Goal: Information Seeking & Learning: Find specific fact

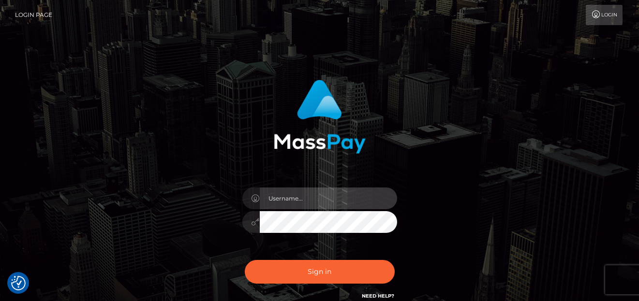
type input "denise"
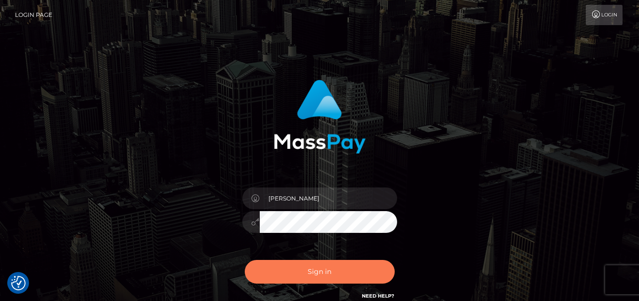
click at [370, 272] on button "Sign in" at bounding box center [320, 272] width 150 height 24
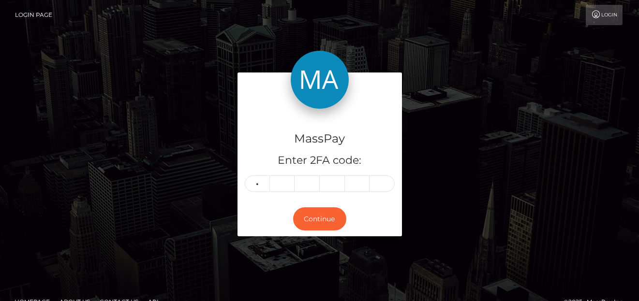
type input "0"
type input "5"
type input "0"
type input "9"
type input "0"
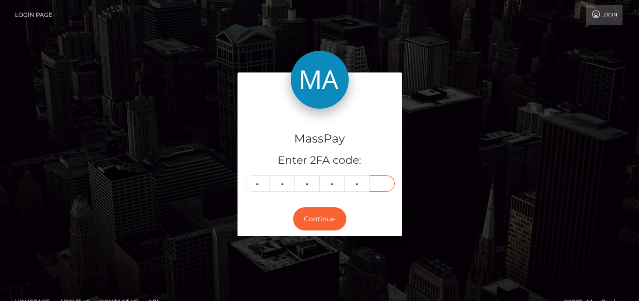
type input "1"
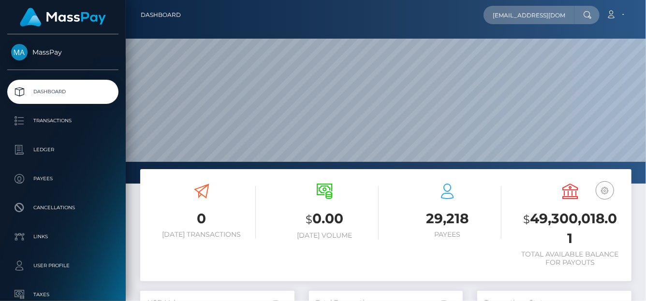
type input "arose95@hotmail.co.uk"
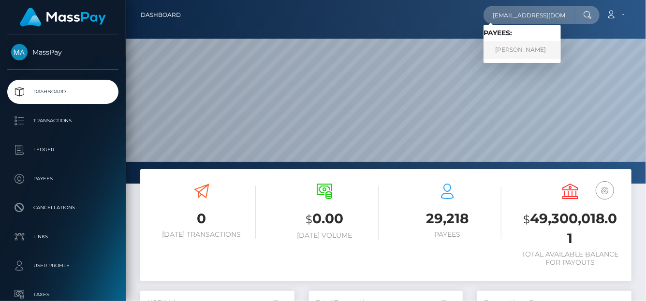
click at [526, 47] on link "Annie Church" at bounding box center [522, 50] width 77 height 18
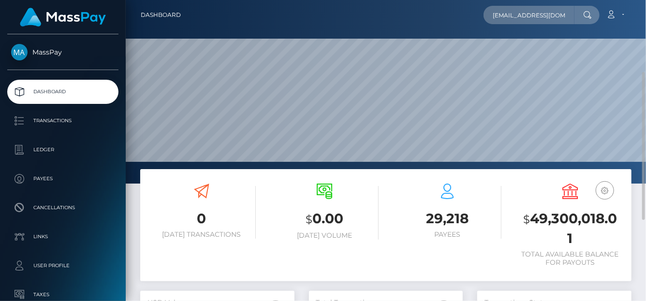
scroll to position [48, 0]
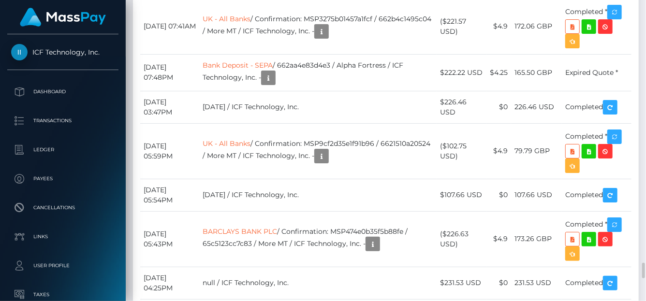
scroll to position [3196, 0]
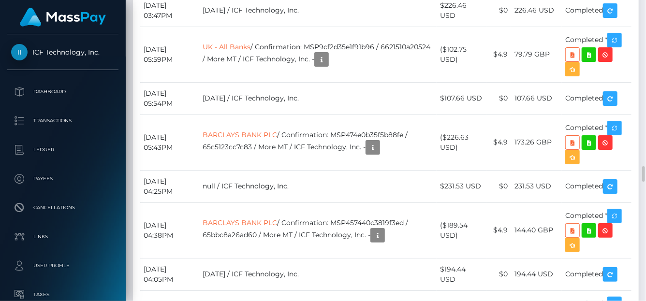
click at [620, 161] on div "Force status update" at bounding box center [588, 167] width 71 height 18
click at [620, 159] on div "Force status update" at bounding box center [588, 167] width 71 height 18
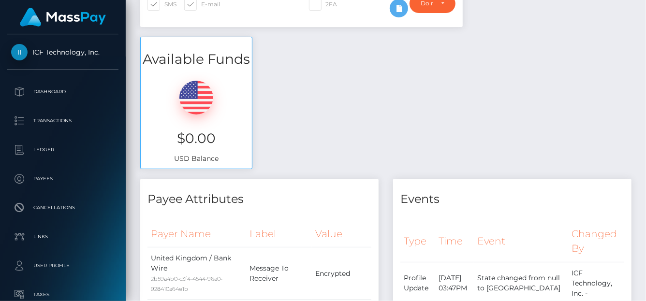
scroll to position [2, 0]
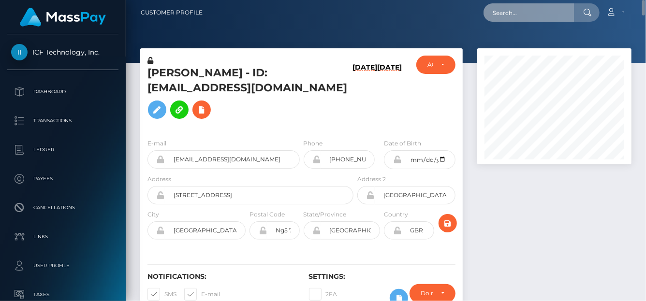
drag, startPoint x: 510, startPoint y: 3, endPoint x: 516, endPoint y: 22, distance: 19.6
click at [510, 4] on input "text" at bounding box center [529, 12] width 91 height 18
paste input "summermarie0625@gmail.com"
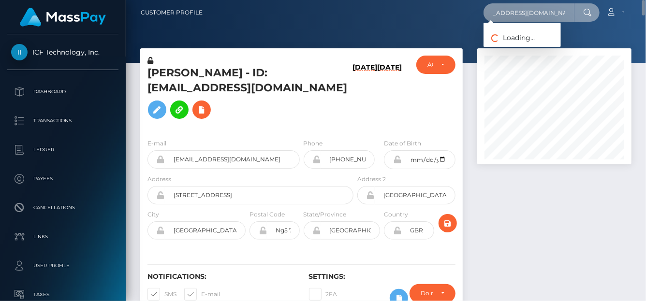
type input "summermarie0625@gmail.com"
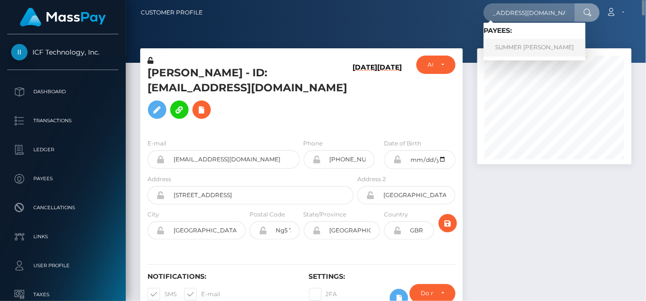
click at [524, 47] on link "SUMMER MARIE WEIMERN" at bounding box center [535, 48] width 102 height 18
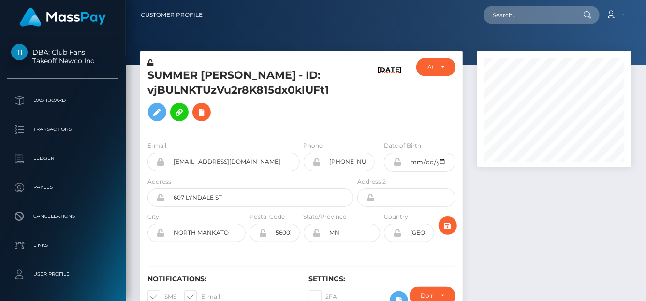
scroll to position [116, 154]
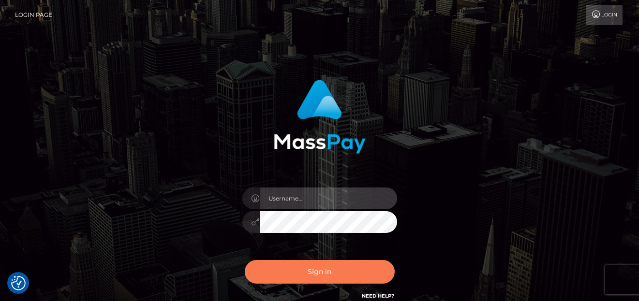
type input "denise"
click at [282, 269] on button "Sign in" at bounding box center [320, 272] width 150 height 24
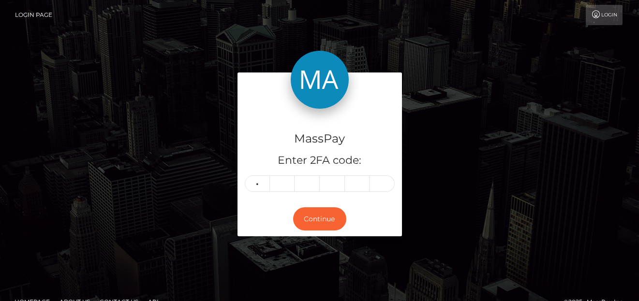
type input "7"
type input "0"
type input "9"
type input "2"
type input "1"
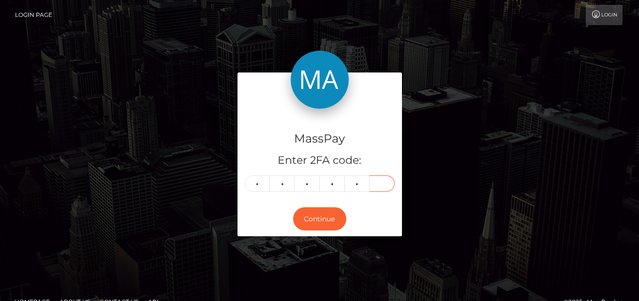
type input "5"
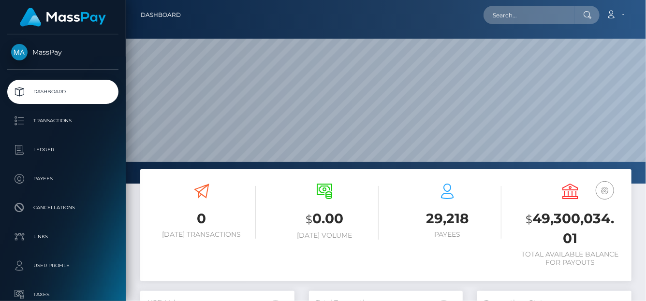
scroll to position [171, 154]
click at [539, 12] on input "text" at bounding box center [529, 15] width 91 height 18
paste input "f31304ae1e41491abe256598c1fef470.."
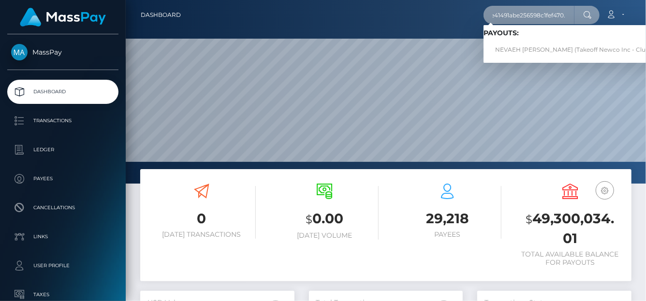
scroll to position [0, 31]
type input "f31304ae1e41491abe256598c1fef470."
click at [525, 51] on link "NEVAEH DANIELE SALINAS (Takeoff Newco Inc - Club Fans)" at bounding box center [581, 50] width 195 height 18
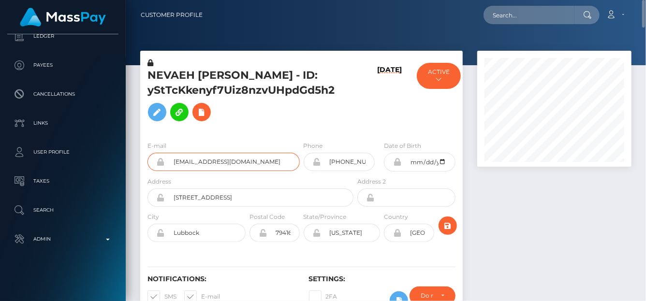
drag, startPoint x: 276, startPoint y: 167, endPoint x: 153, endPoint y: 153, distance: 123.6
click at [153, 153] on div "[EMAIL_ADDRESS][DOMAIN_NAME]" at bounding box center [224, 162] width 152 height 18
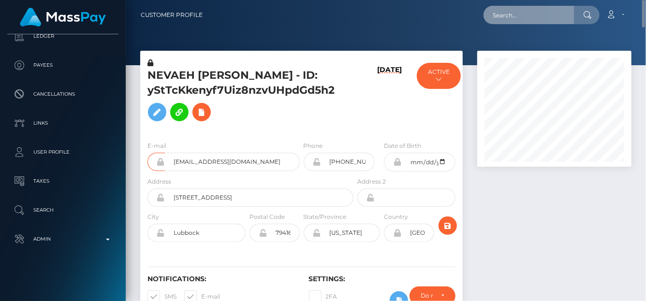
click at [523, 7] on input "text" at bounding box center [529, 15] width 91 height 18
paste input "[EMAIL_ADDRESS][DOMAIN_NAME]"
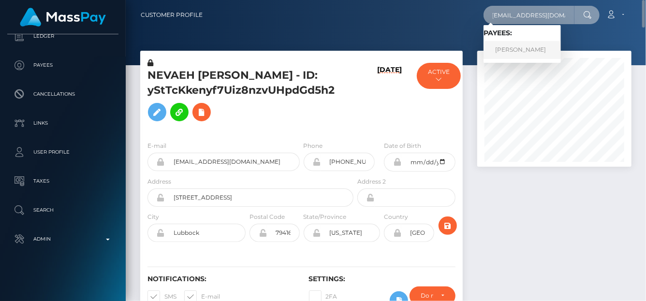
type input "[EMAIL_ADDRESS][DOMAIN_NAME]"
click at [516, 48] on link "Rebecca Judson" at bounding box center [522, 50] width 77 height 18
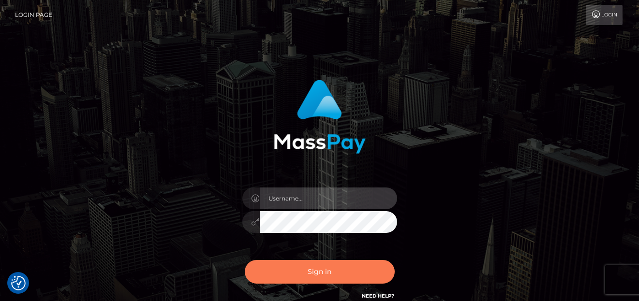
type input "[PERSON_NAME]"
click at [311, 268] on button "Sign in" at bounding box center [320, 272] width 150 height 24
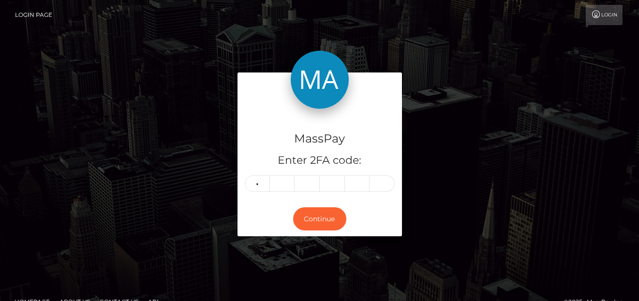
type input "6"
type input "0"
type input "7"
type input "1"
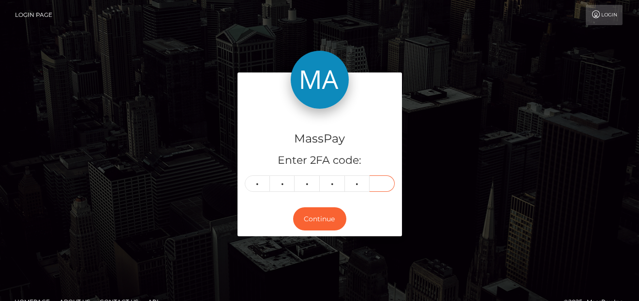
type input "6"
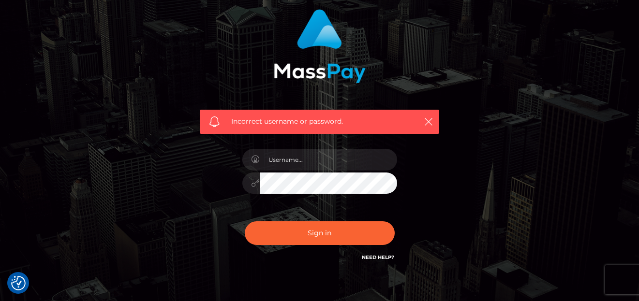
scroll to position [121, 0]
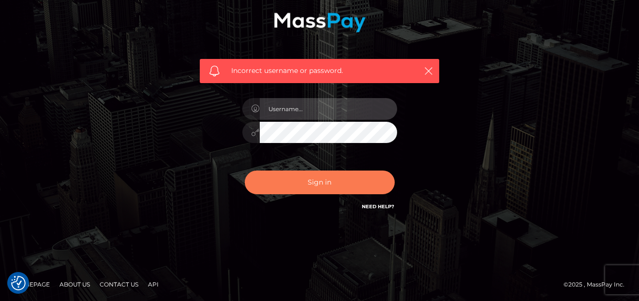
type input "[PERSON_NAME]"
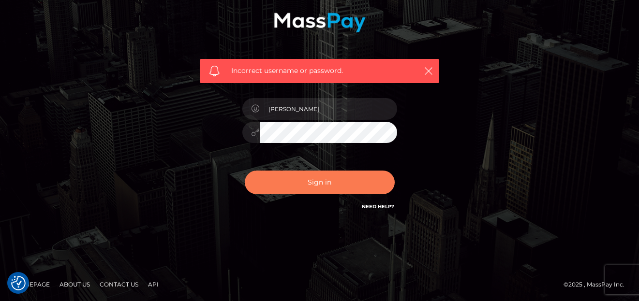
click at [341, 178] on button "Sign in" at bounding box center [320, 183] width 150 height 24
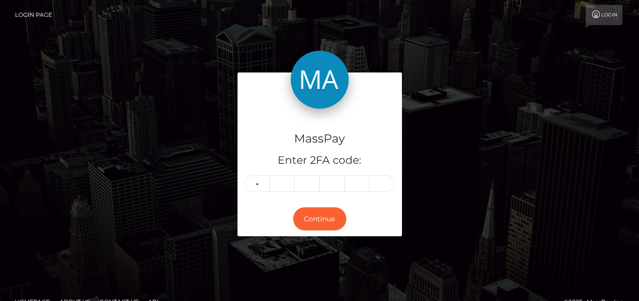
type input "3"
type input "7"
type input "9"
type input "2"
type input "6"
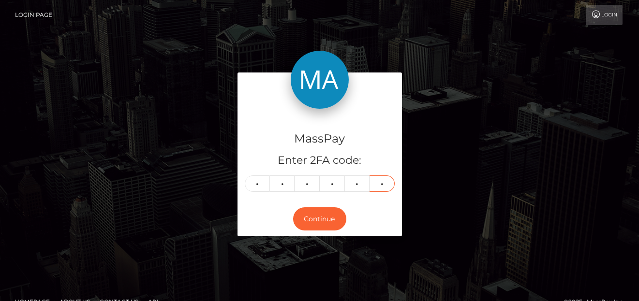
type input "4"
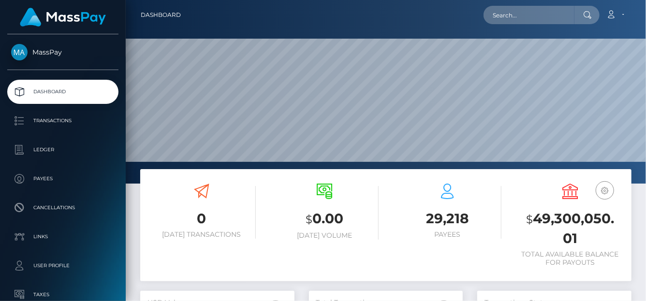
scroll to position [171, 154]
click at [542, 20] on input "text" at bounding box center [529, 15] width 91 height 18
paste input "pisanello.ilaria@gmail.com"
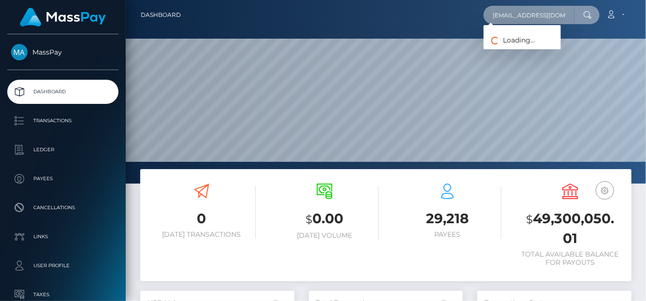
scroll to position [0, 6]
drag, startPoint x: 514, startPoint y: 15, endPoint x: 645, endPoint y: 10, distance: 131.7
click at [645, 10] on nav "Dashboard pisanello.ilaria@gmail.com Loading... Loading..." at bounding box center [386, 15] width 521 height 30
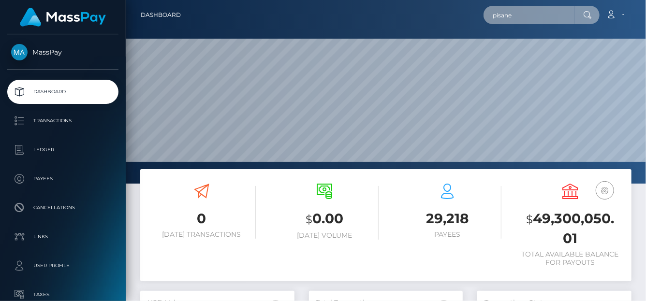
scroll to position [0, 0]
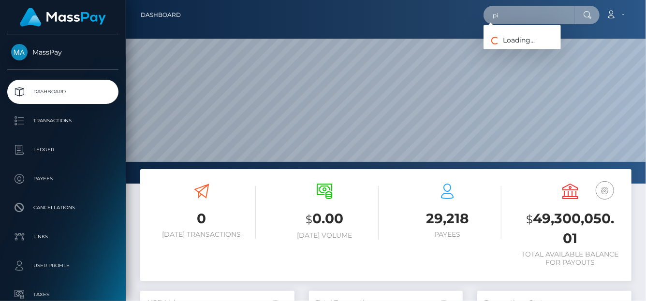
type input "p"
paste input "_54ddddc9-8430-11f0-8023-0266f44cc279 d"
drag, startPoint x: 493, startPoint y: 18, endPoint x: 645, endPoint y: 1, distance: 153.8
click at [645, 1] on nav "Dashboard _54ddddc9-8430-11f0-8023-0266f44cc279 Loading... Loading... Account L…" at bounding box center [386, 15] width 521 height 30
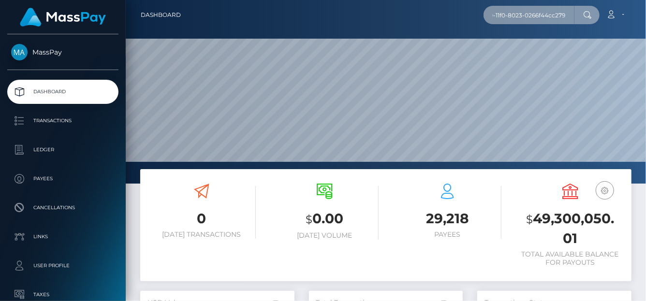
paste input "bluff-valzer.2g@icloud.com"
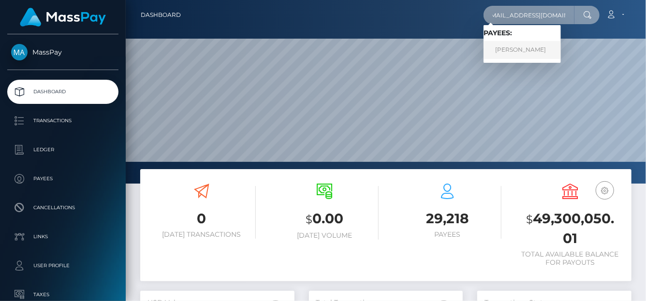
type input "bluff-valzer.2g@icloud.com"
click at [513, 52] on link "Ilaria ila Pisanello" at bounding box center [522, 50] width 77 height 18
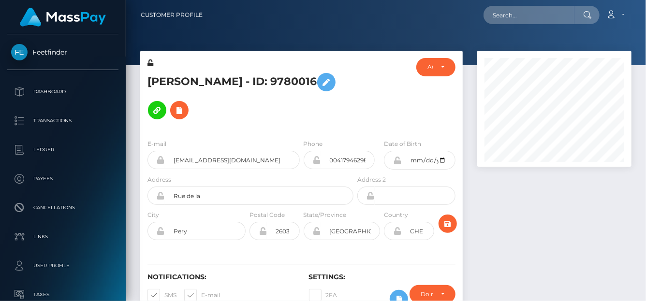
scroll to position [116, 154]
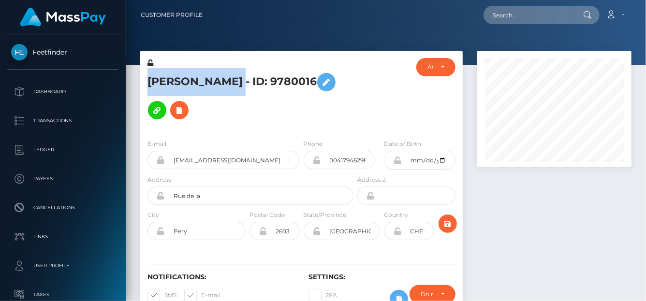
drag, startPoint x: 144, startPoint y: 81, endPoint x: 250, endPoint y: 75, distance: 105.7
click at [250, 75] on div "Ilaria ila Pisanello - ID: 9780016" at bounding box center [247, 95] width 215 height 74
copy h5 "Ilaria ila Pisanello"
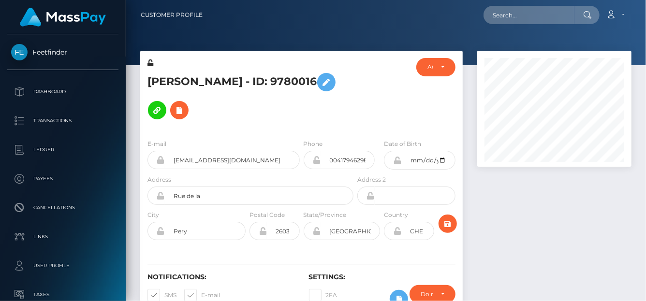
click at [263, 105] on h5 "Ilaria ila Pisanello - ID: 9780016" at bounding box center [248, 96] width 201 height 56
drag, startPoint x: 141, startPoint y: 82, endPoint x: 319, endPoint y: 84, distance: 178.5
click at [319, 84] on div "Ilaria ila Pisanello - ID: 9780016" at bounding box center [247, 95] width 215 height 74
copy h5 "Ilaria ila Pisanello - ID: 9780016"
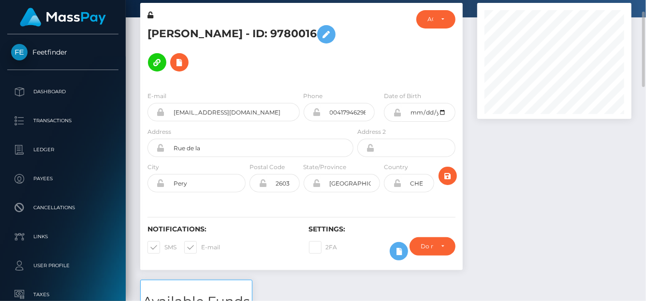
scroll to position [0, 0]
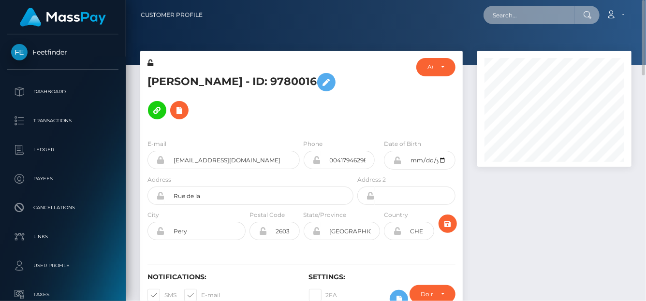
click at [544, 11] on input "text" at bounding box center [529, 15] width 91 height 18
paste input "judsrebecca@gmail.com"
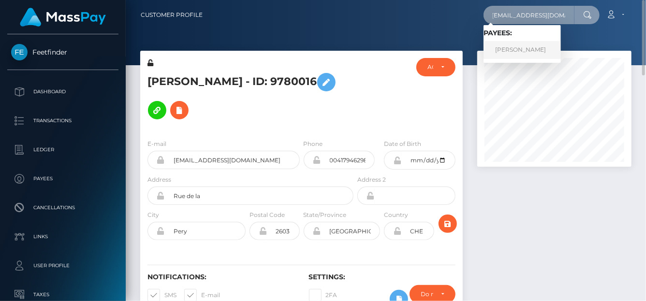
type input "judsrebecca@gmail.com"
click at [521, 51] on link "Rebecca Judson" at bounding box center [522, 50] width 77 height 18
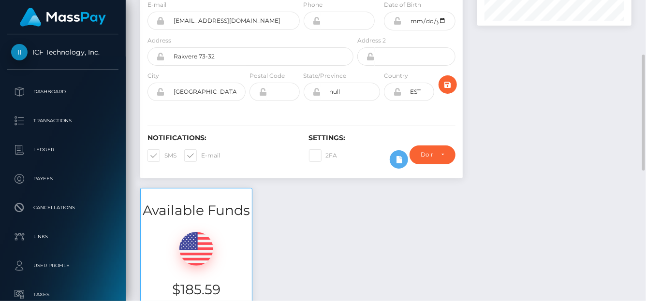
scroll to position [238, 0]
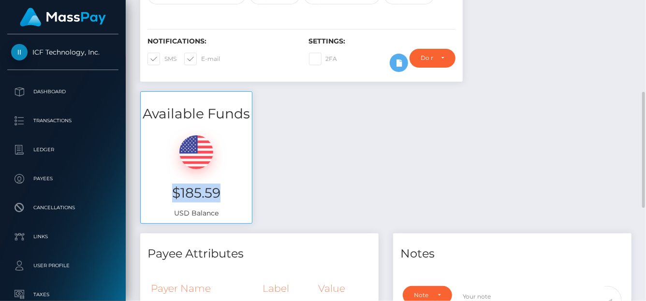
drag, startPoint x: 225, startPoint y: 203, endPoint x: 167, endPoint y: 202, distance: 58.5
click at [167, 202] on h3 "$185.59" at bounding box center [196, 193] width 97 height 19
copy h3 "$185.59"
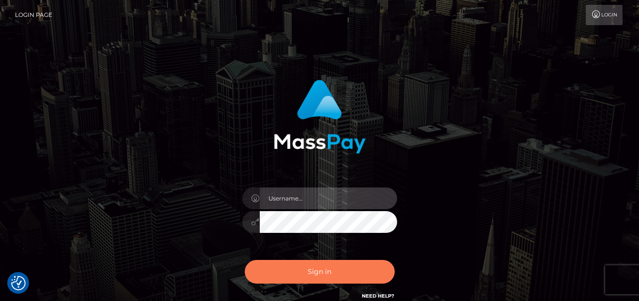
type input "[PERSON_NAME]"
click at [287, 280] on button "Sign in" at bounding box center [320, 272] width 150 height 24
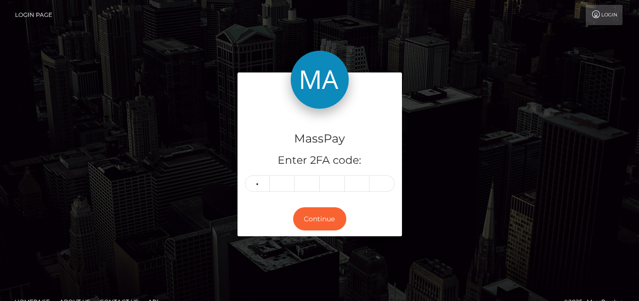
type input "5"
type input "3"
type input "9"
type input "4"
type input "8"
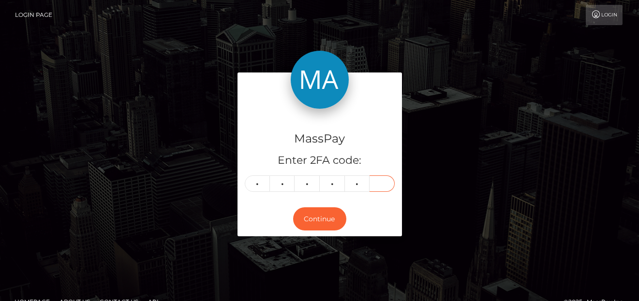
type input "9"
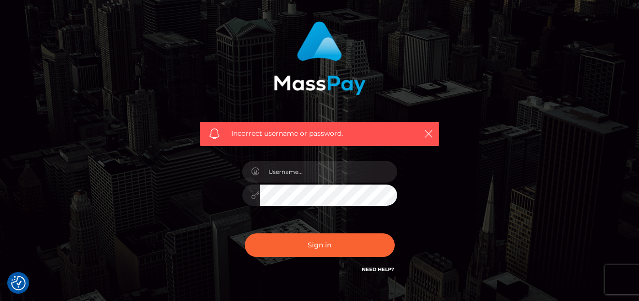
scroll to position [121, 0]
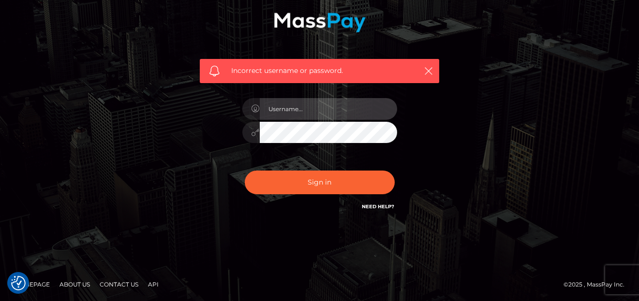
type input "denise"
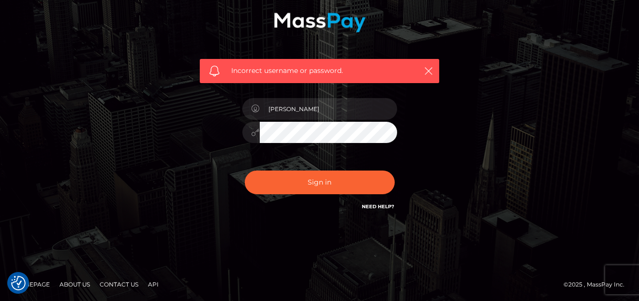
click at [299, 149] on div "denise" at bounding box center [319, 128] width 169 height 74
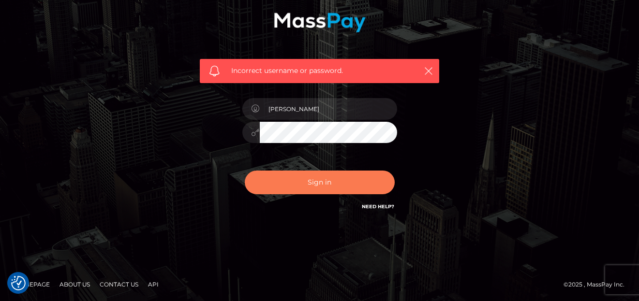
click at [309, 176] on button "Sign in" at bounding box center [320, 183] width 150 height 24
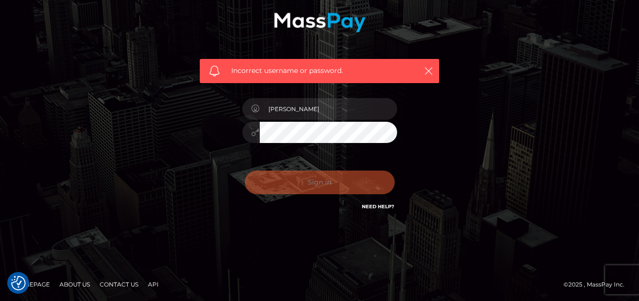
click at [309, 176] on div "Sign in Need Help?" at bounding box center [319, 186] width 169 height 43
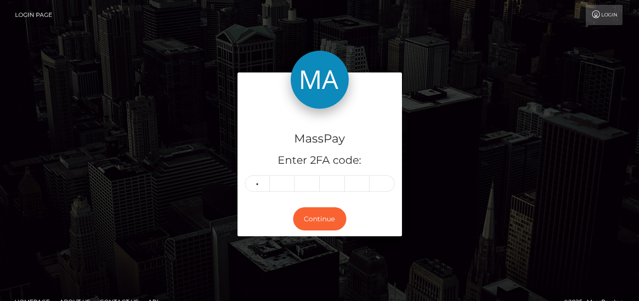
type input "7"
type input "2"
type input "7"
type input "6"
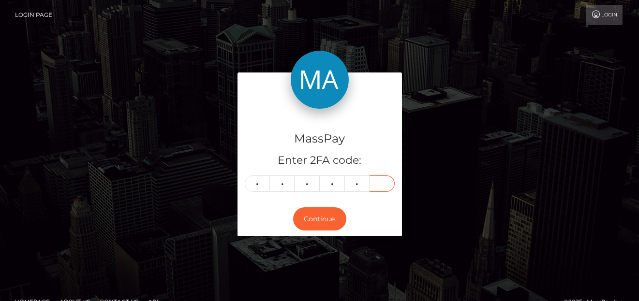
type input "6"
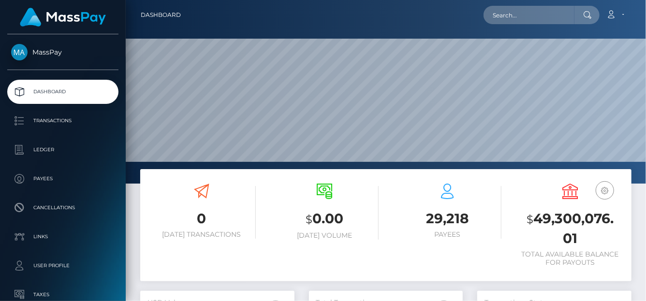
scroll to position [171, 154]
click at [512, 18] on input "text" at bounding box center [529, 15] width 91 height 18
paste input "[EMAIL_ADDRESS][DOMAIN_NAME]"
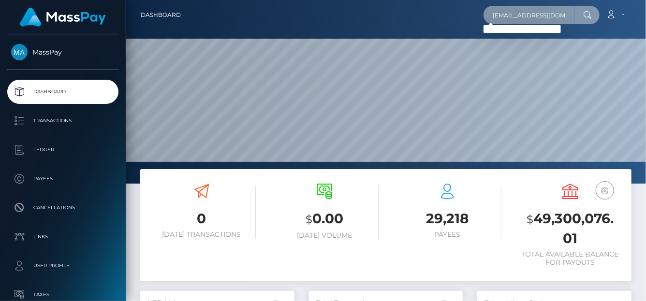
click at [566, 21] on input "[EMAIL_ADDRESS][DOMAIN_NAME]" at bounding box center [529, 15] width 91 height 18
drag, startPoint x: 457, startPoint y: 4, endPoint x: 341, endPoint y: -6, distance: 116.5
click at [341, 0] on html "MassPay Dashboard Transactions Ledger Payees Cancellations Links" at bounding box center [323, 150] width 646 height 301
drag, startPoint x: 566, startPoint y: 16, endPoint x: 304, endPoint y: 2, distance: 262.1
click at [303, 4] on nav "Dashboard [EMAIL_ADDRESS][DOMAIN_NAME] Loading... Loading... Account" at bounding box center [386, 15] width 521 height 30
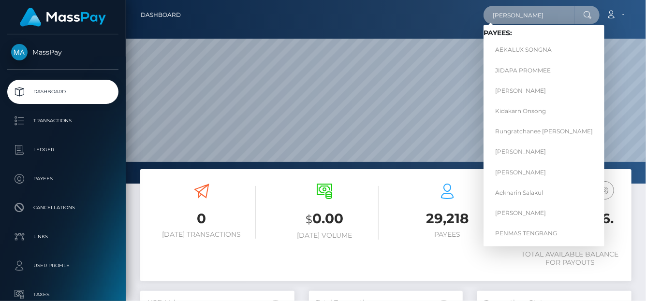
type input "[PERSON_NAME]"
